Goal: Navigation & Orientation: Find specific page/section

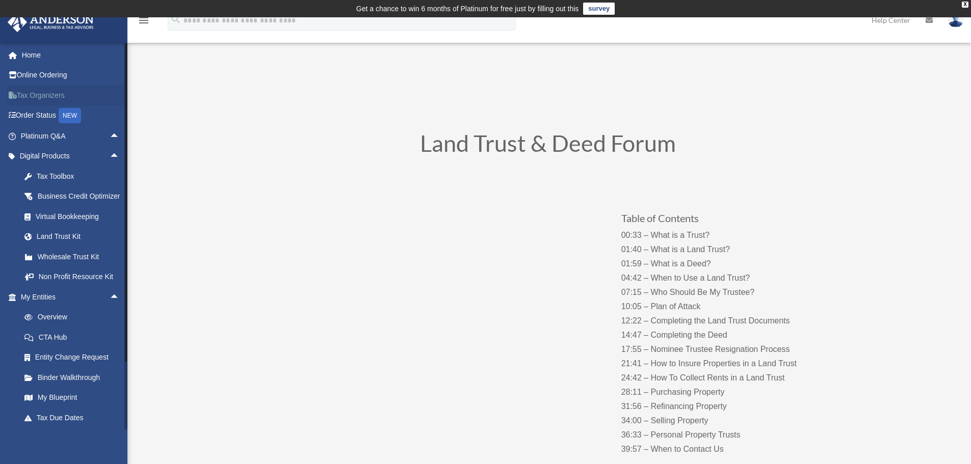
scroll to position [9, 0]
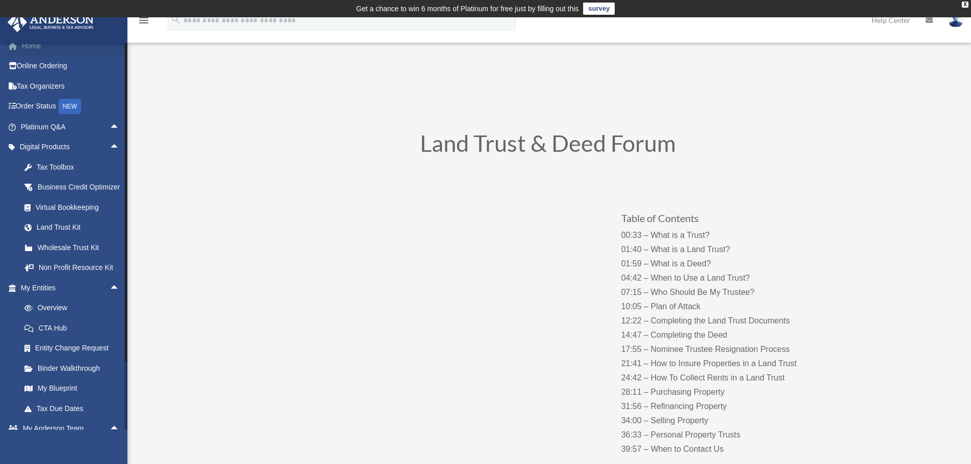
click at [36, 43] on link "Home" at bounding box center [71, 46] width 128 height 20
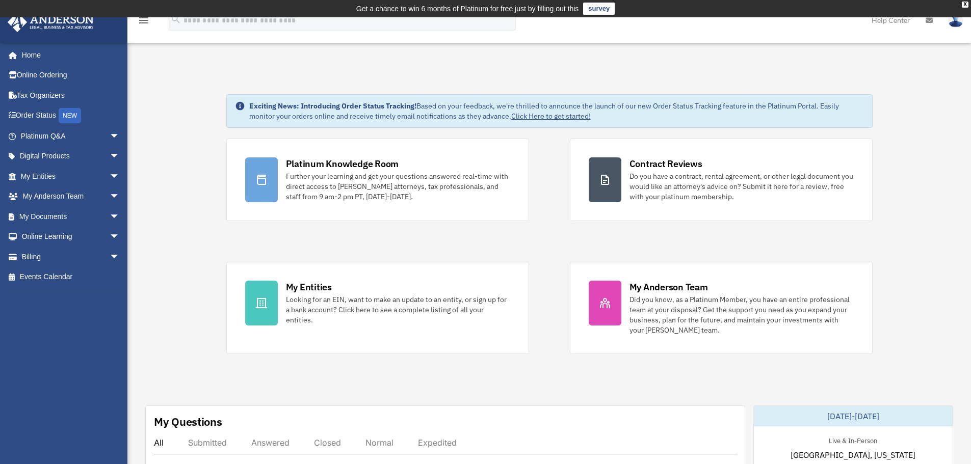
click at [548, 239] on div "Platinum Knowledge Room Further your learning and get your questions answered r…" at bounding box center [549, 247] width 646 height 216
click at [548, 243] on div "Platinum Knowledge Room Further your learning and get your questions answered r…" at bounding box center [549, 247] width 646 height 216
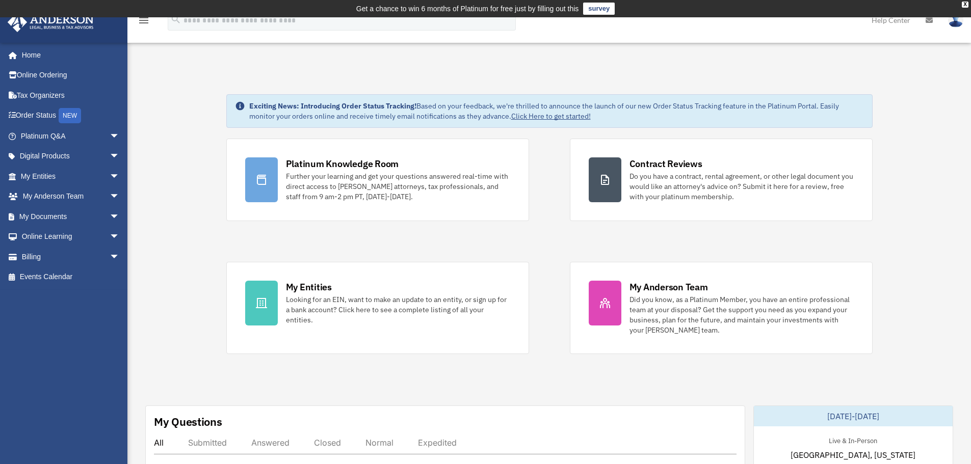
click at [550, 246] on div "Platinum Knowledge Room Further your learning and get your questions answered r…" at bounding box center [549, 247] width 646 height 216
click at [96, 137] on link "Platinum Q&A arrow_drop_down" at bounding box center [71, 136] width 128 height 20
click at [110, 131] on span "arrow_drop_down" at bounding box center [120, 136] width 20 height 21
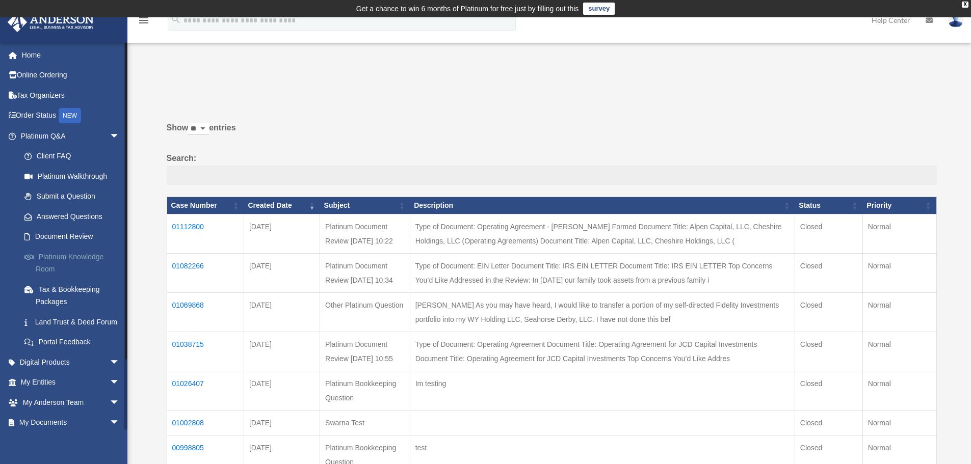
click at [84, 257] on link "Platinum Knowledge Room" at bounding box center [74, 263] width 121 height 33
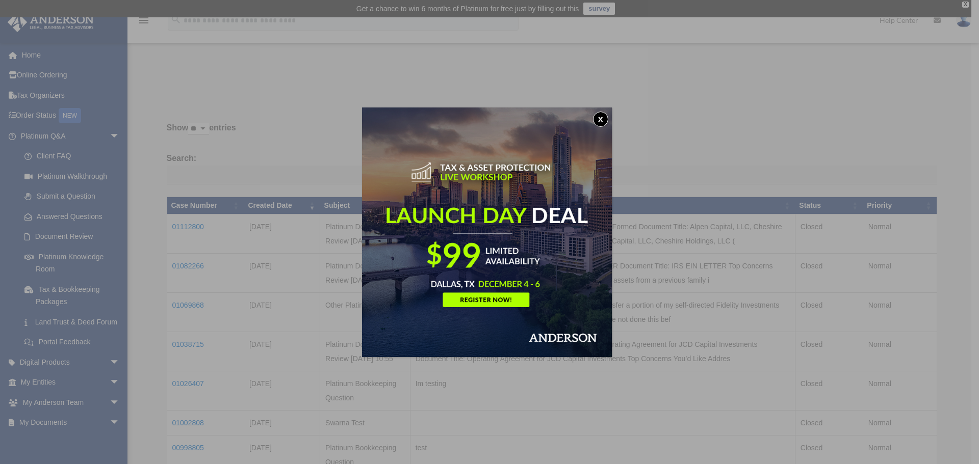
click at [602, 120] on button "x" at bounding box center [600, 119] width 15 height 15
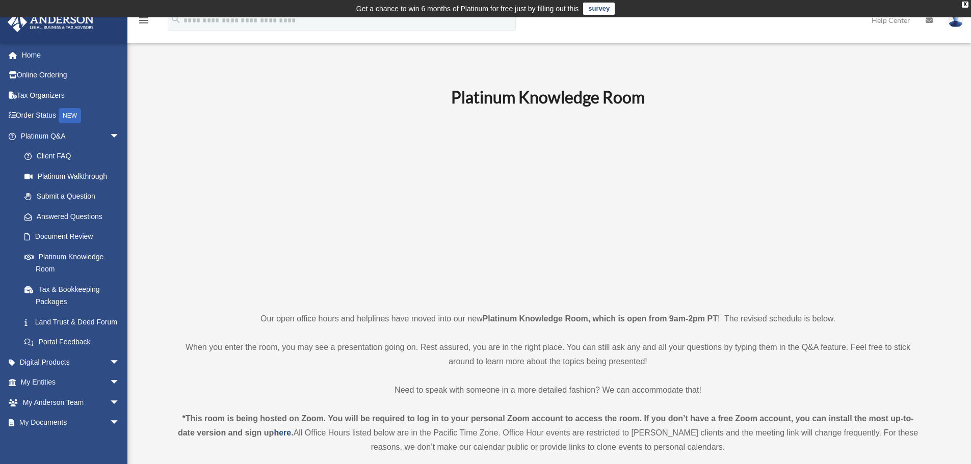
click at [308, 227] on p at bounding box center [548, 209] width 747 height 177
click at [110, 133] on span "arrow_drop_down" at bounding box center [120, 136] width 20 height 21
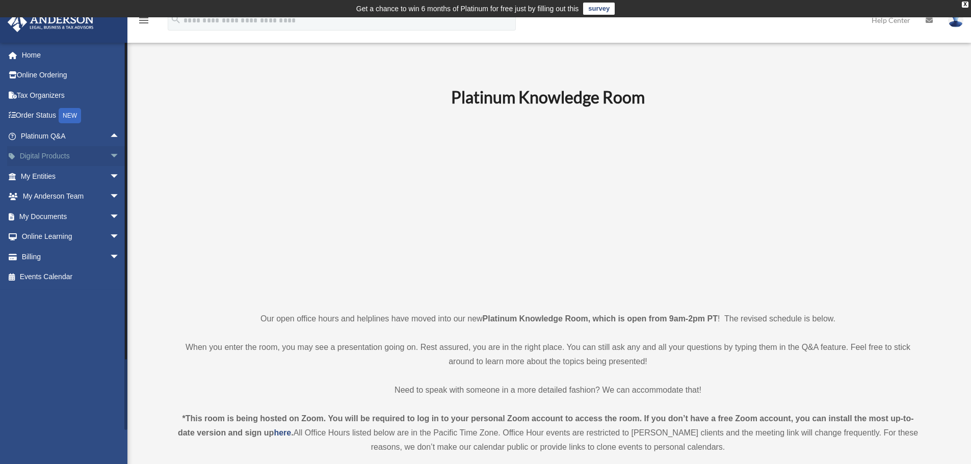
click at [110, 154] on span "arrow_drop_down" at bounding box center [120, 156] width 20 height 21
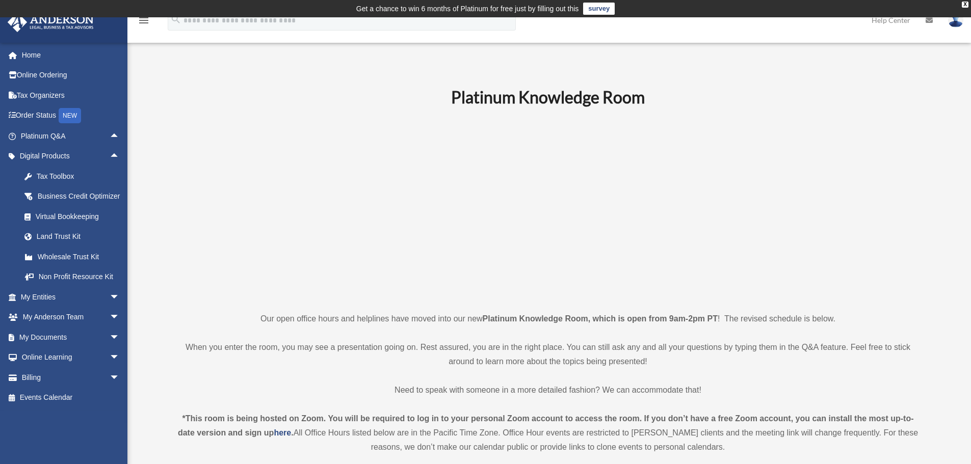
click at [244, 215] on p at bounding box center [548, 209] width 747 height 177
click at [110, 155] on span "arrow_drop_up" at bounding box center [120, 156] width 20 height 21
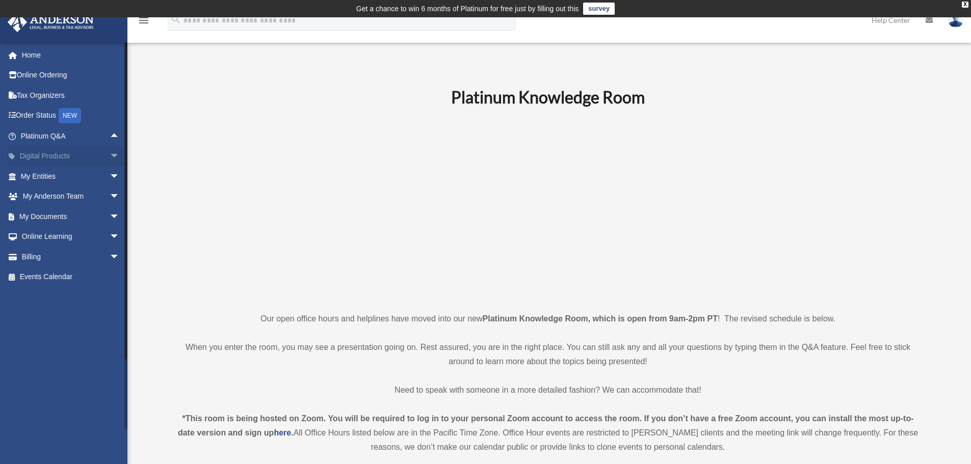
click at [110, 157] on span "arrow_drop_down" at bounding box center [120, 156] width 20 height 21
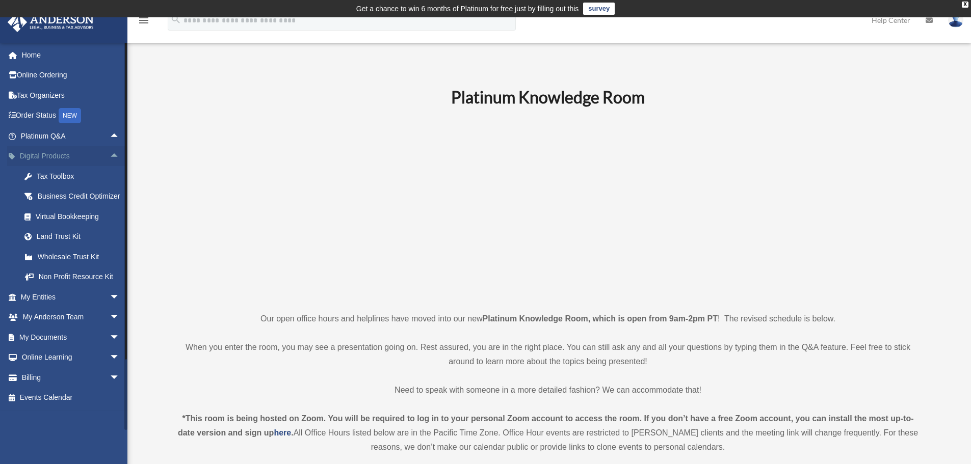
click at [110, 157] on span "arrow_drop_up" at bounding box center [120, 156] width 20 height 21
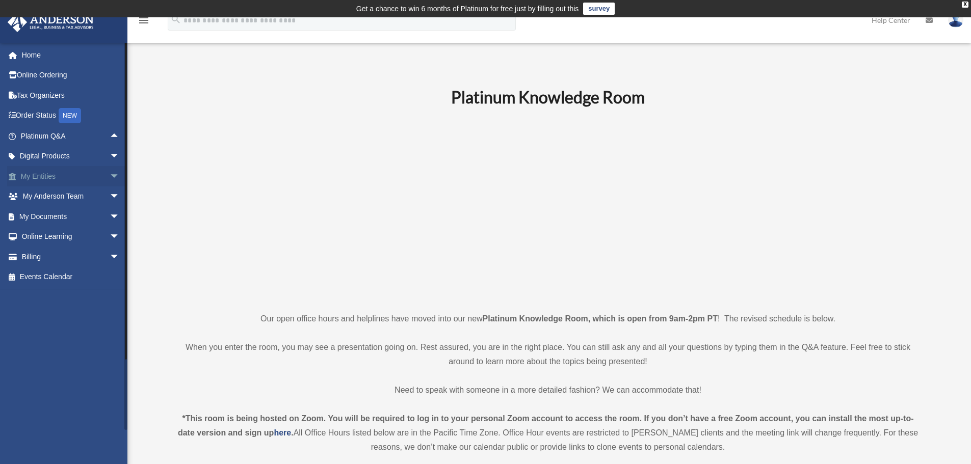
click at [111, 180] on span "arrow_drop_down" at bounding box center [120, 176] width 20 height 21
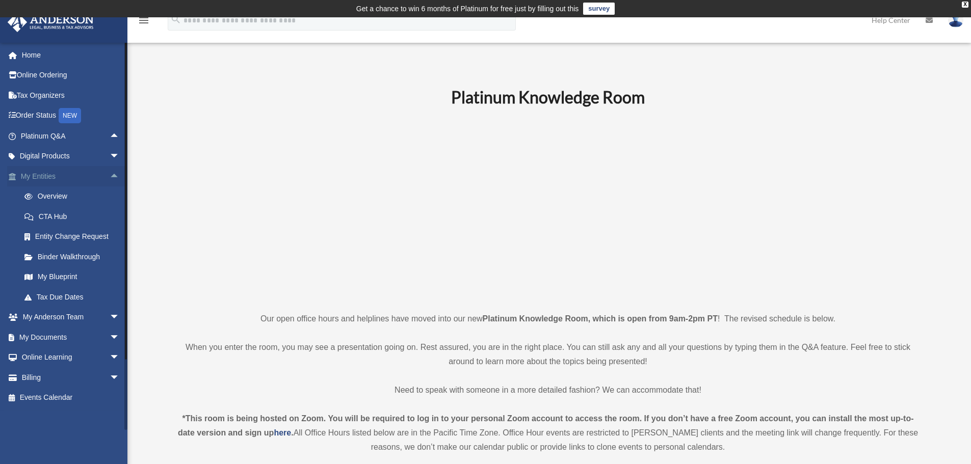
click at [110, 175] on span "arrow_drop_up" at bounding box center [120, 176] width 20 height 21
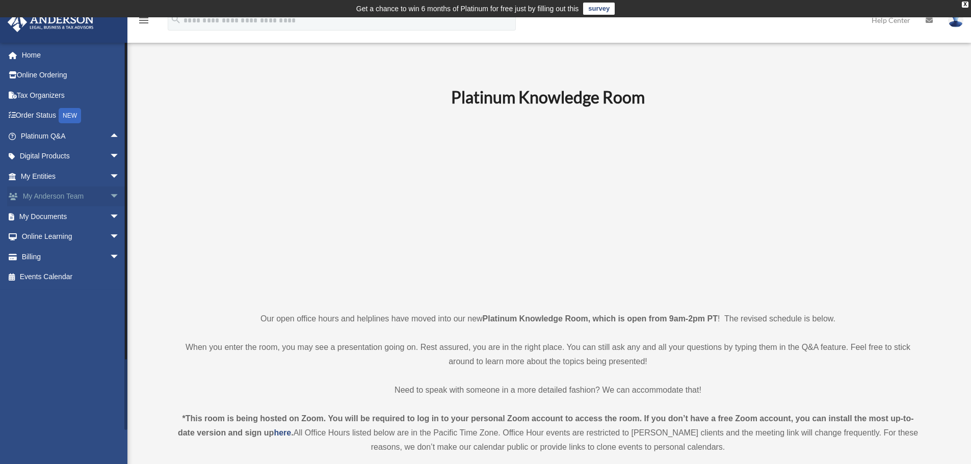
click at [110, 197] on span "arrow_drop_down" at bounding box center [120, 197] width 20 height 21
click at [86, 236] on link "Anderson System" at bounding box center [74, 237] width 121 height 20
click at [110, 276] on span "arrow_drop_down" at bounding box center [120, 277] width 20 height 21
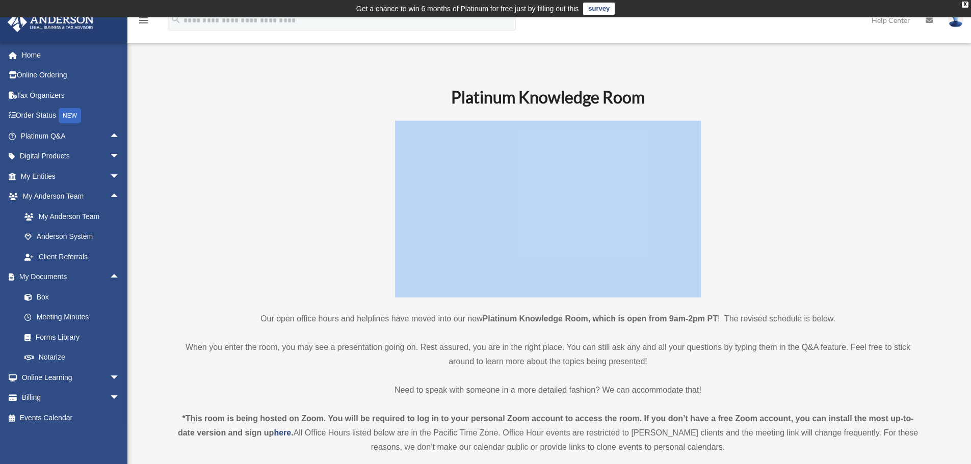
click at [194, 253] on p at bounding box center [548, 209] width 747 height 177
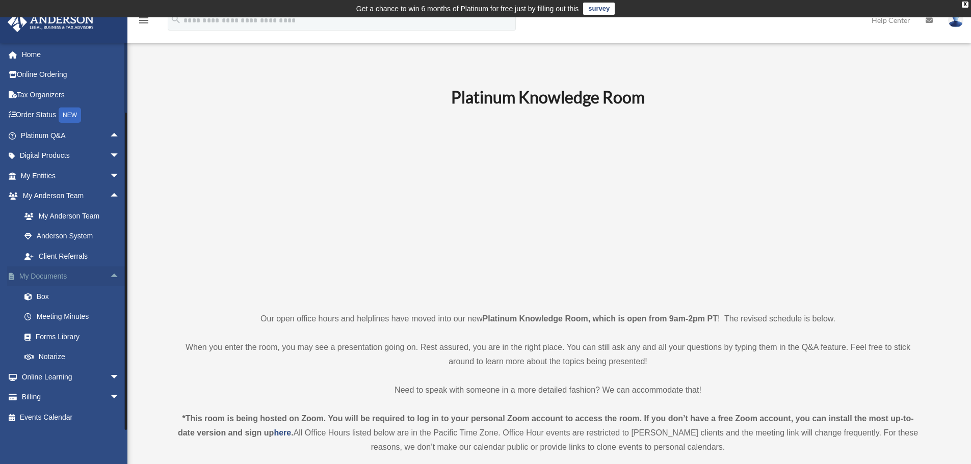
click at [110, 280] on span "arrow_drop_up" at bounding box center [120, 277] width 20 height 21
click at [110, 297] on span "arrow_drop_down" at bounding box center [120, 297] width 20 height 21
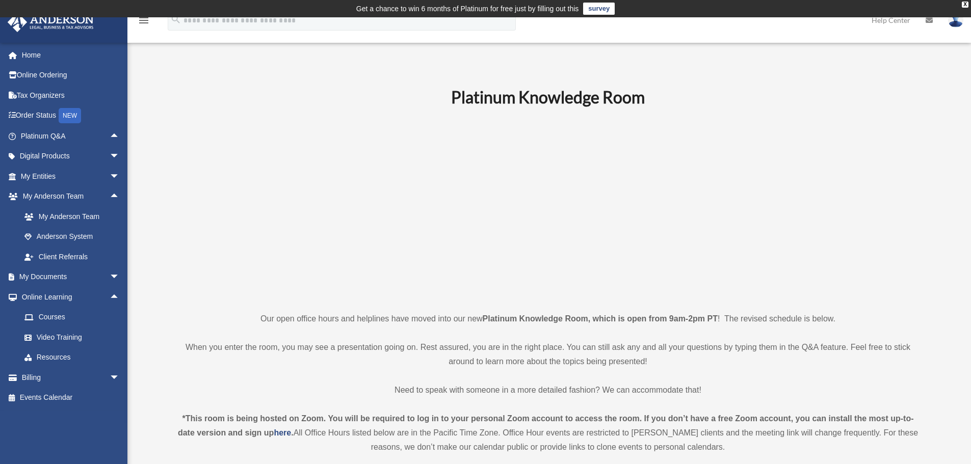
click at [206, 188] on p at bounding box center [548, 209] width 747 height 177
click at [110, 138] on span "arrow_drop_up" at bounding box center [120, 136] width 20 height 21
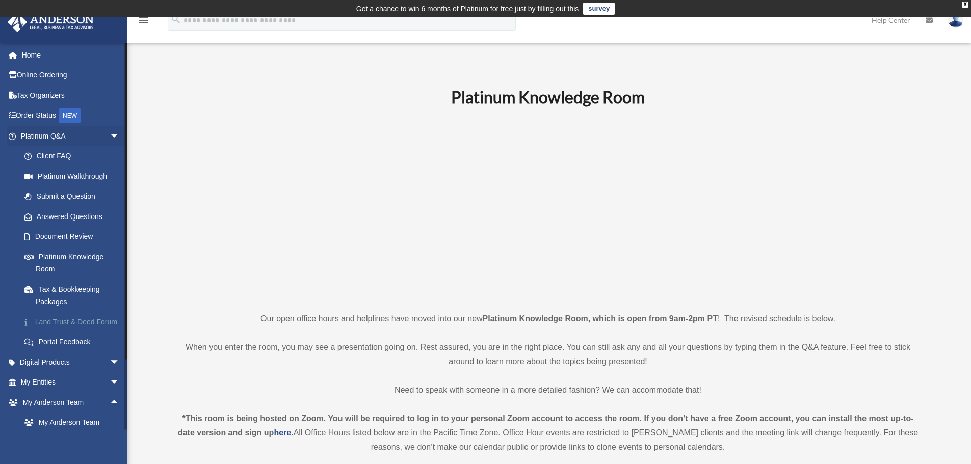
click at [58, 323] on link "Land Trust & Deed Forum" at bounding box center [74, 322] width 121 height 20
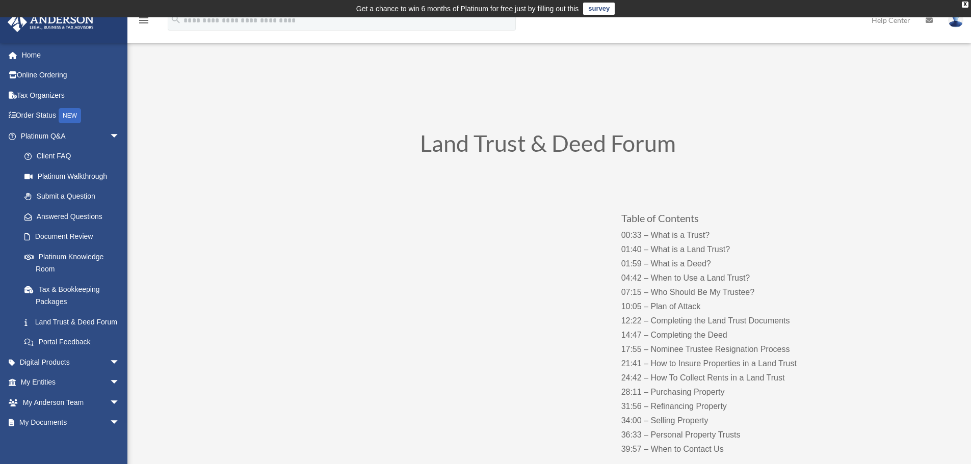
click at [62, 58] on link "Home" at bounding box center [71, 55] width 128 height 20
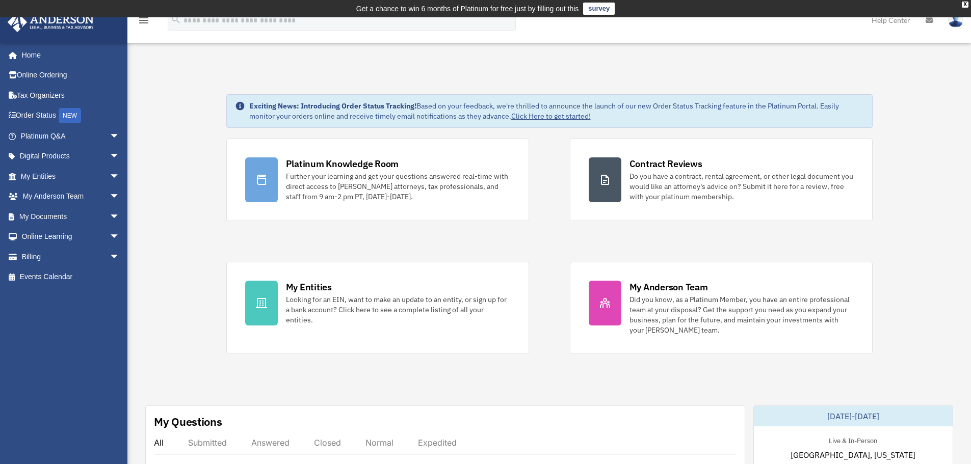
click at [110, 138] on span "arrow_drop_down" at bounding box center [120, 136] width 20 height 21
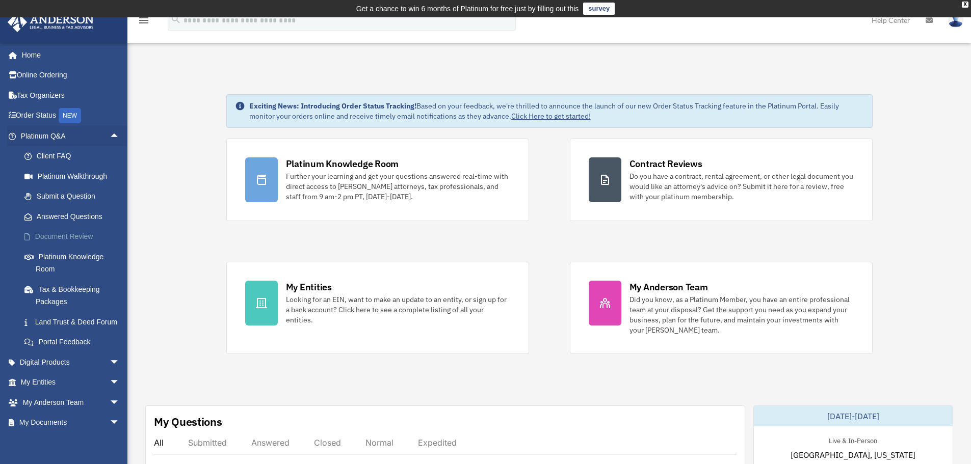
click at [97, 239] on link "Document Review" at bounding box center [74, 237] width 121 height 20
